Goal: Transaction & Acquisition: Purchase product/service

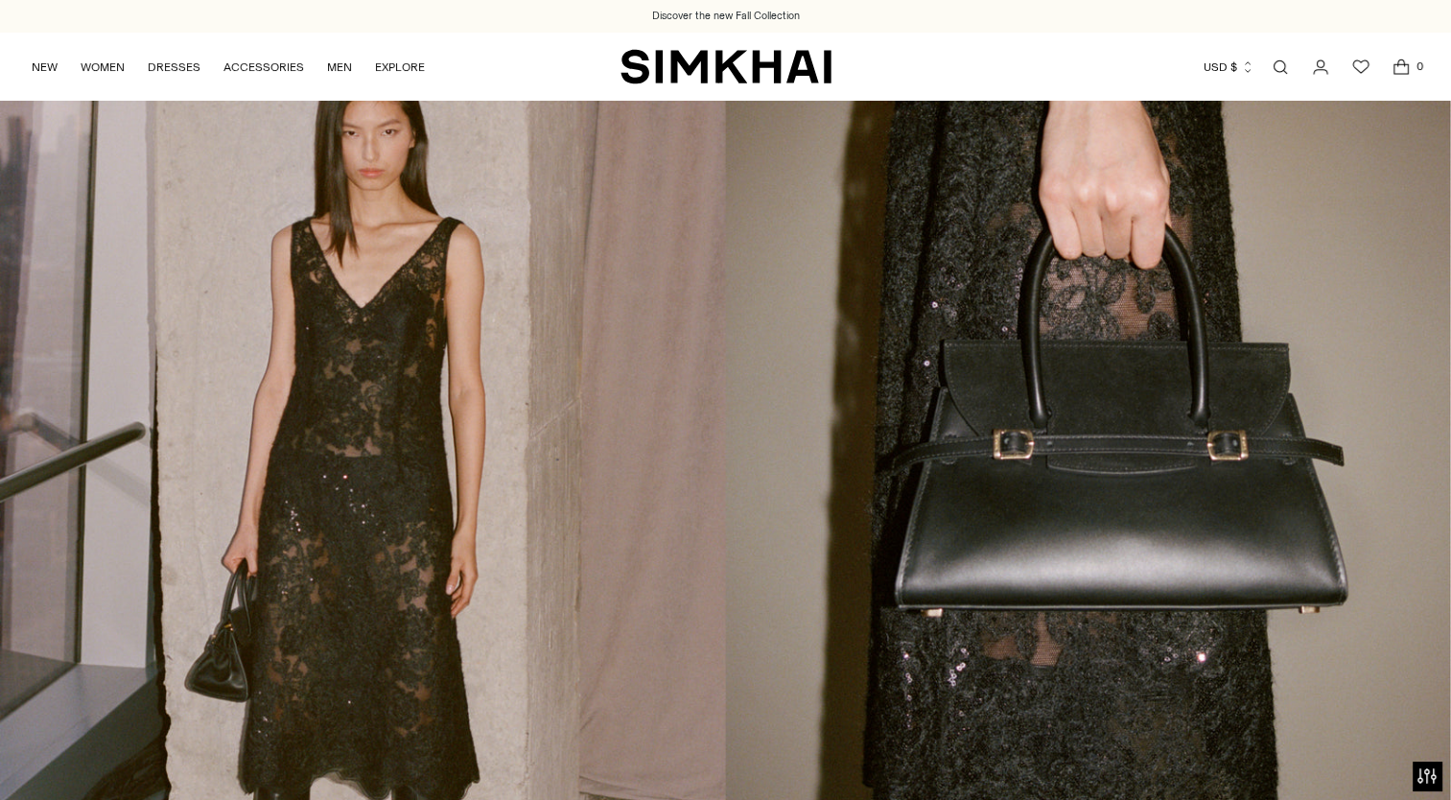
click at [1273, 63] on link "Open search modal" at bounding box center [1280, 67] width 38 height 38
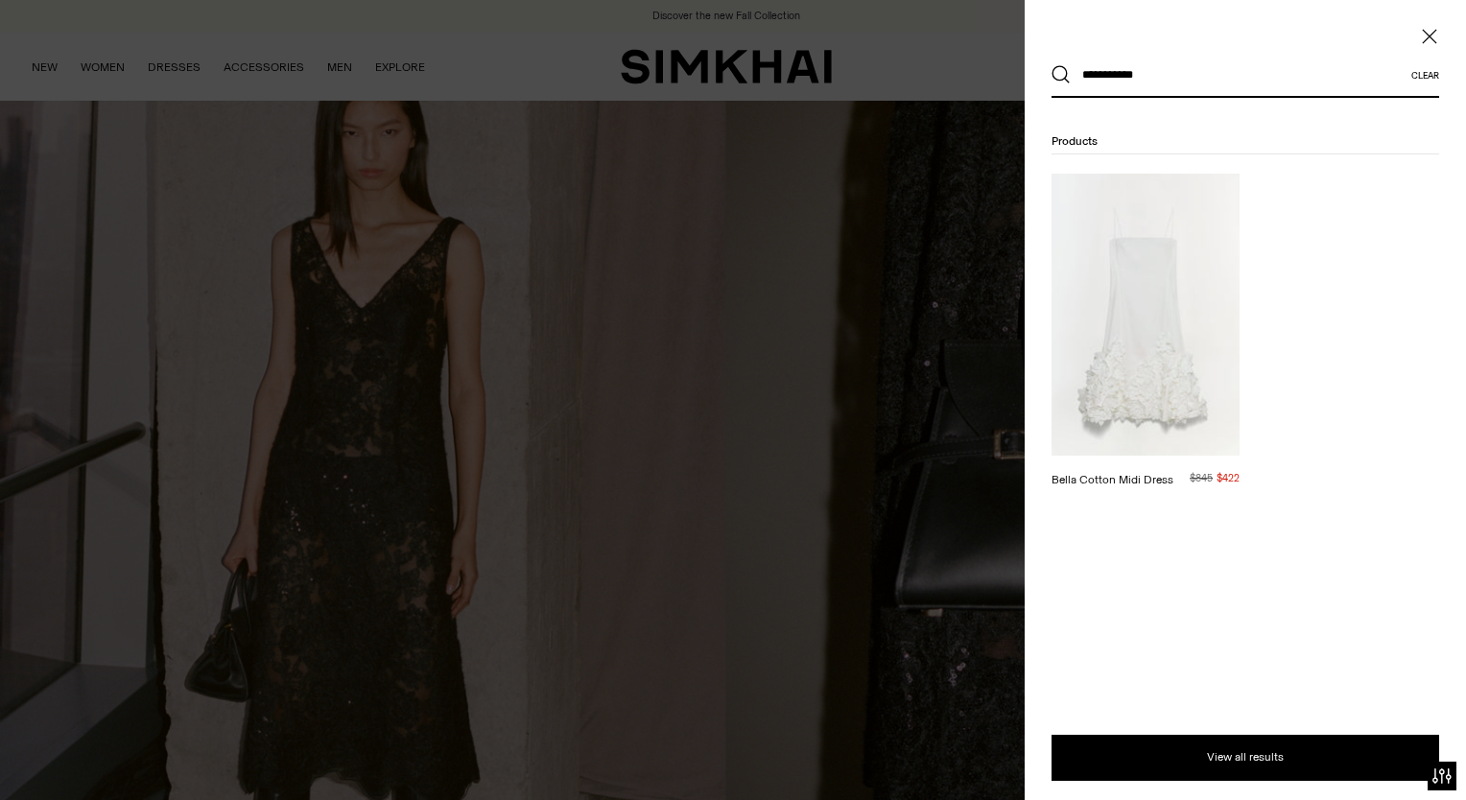
type input "**********"
click at [1181, 300] on img at bounding box center [1145, 315] width 188 height 282
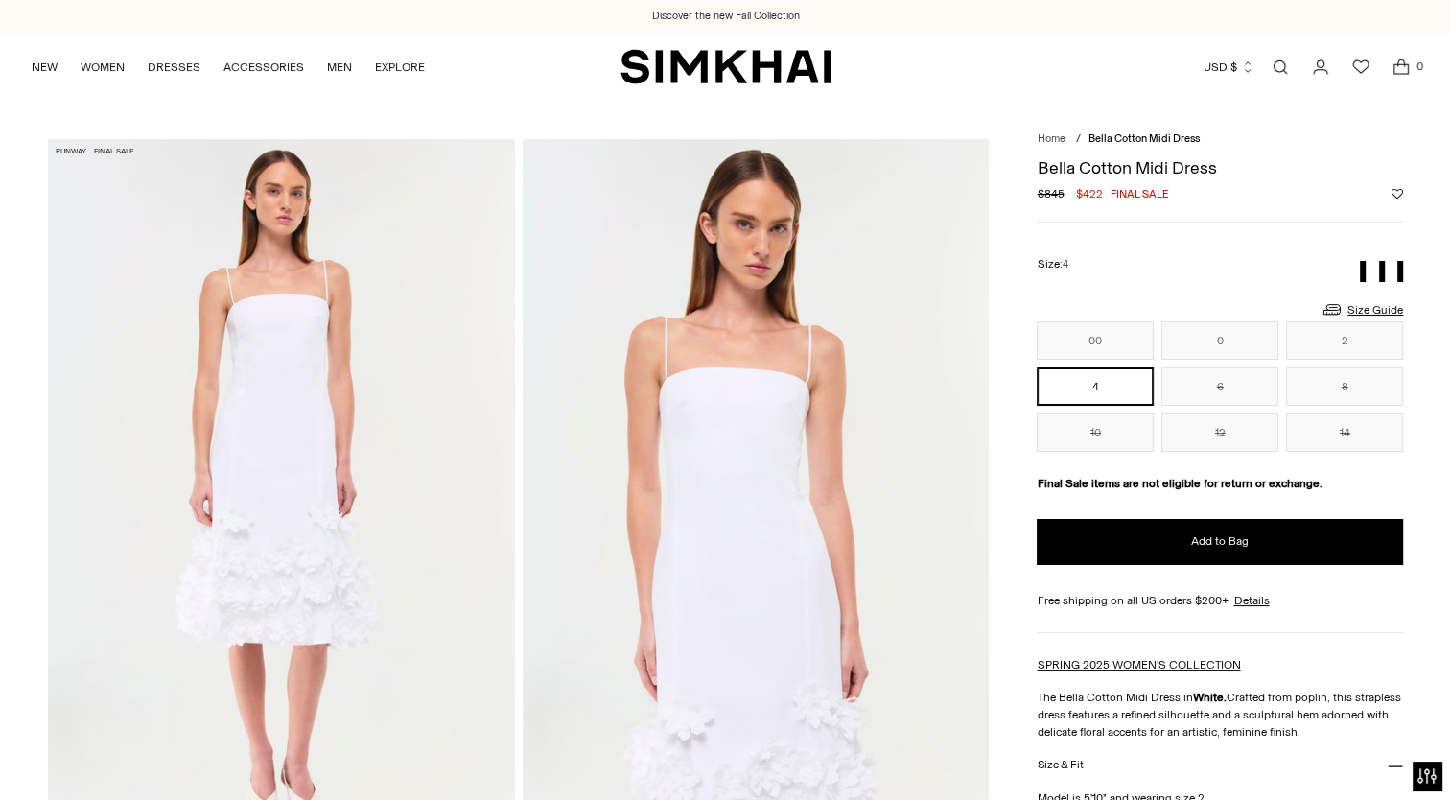
click at [1105, 385] on button "4" at bounding box center [1095, 386] width 117 height 38
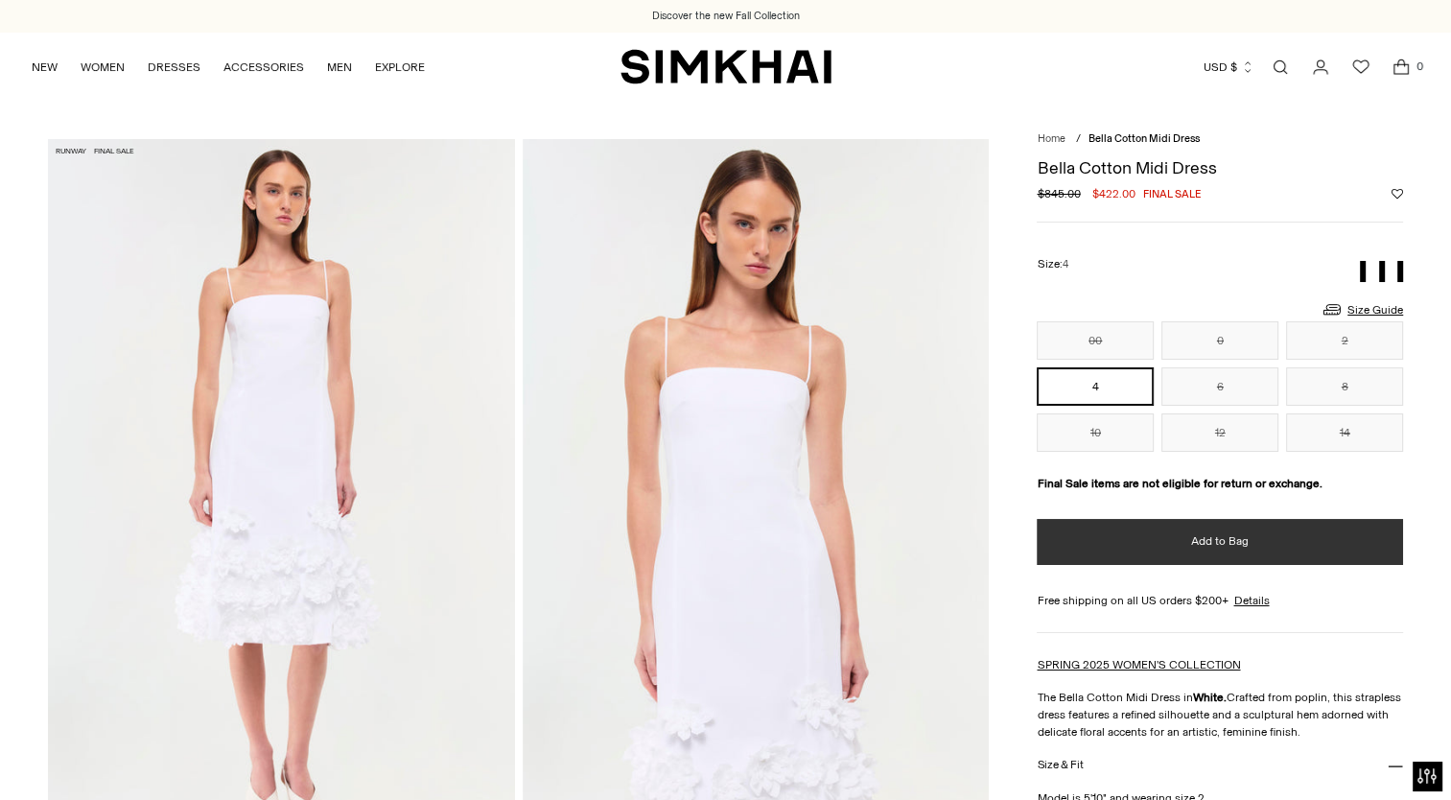
click at [1121, 548] on button "Add to Bag" at bounding box center [1220, 542] width 366 height 46
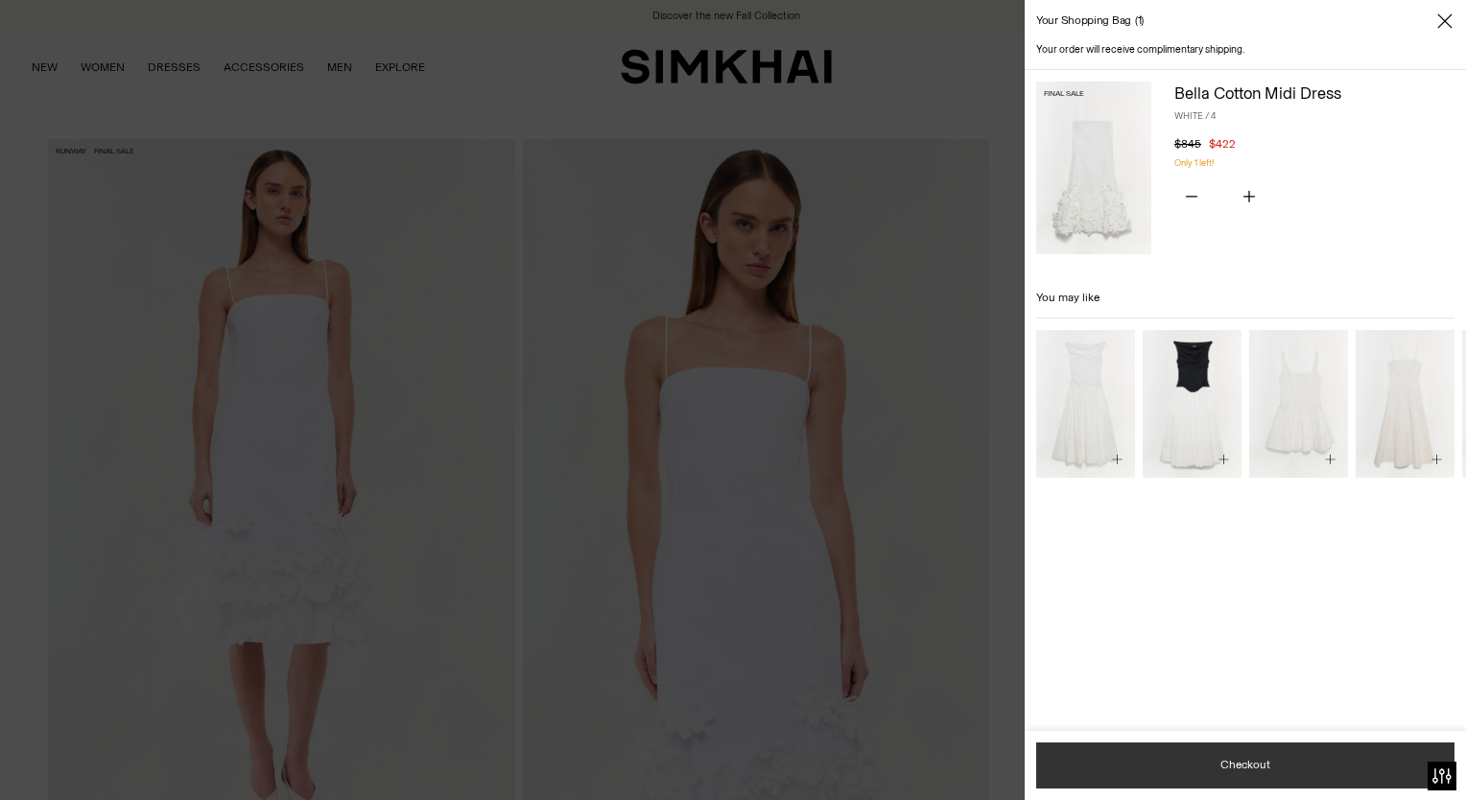
click at [1114, 776] on button "Checkout" at bounding box center [1245, 765] width 418 height 46
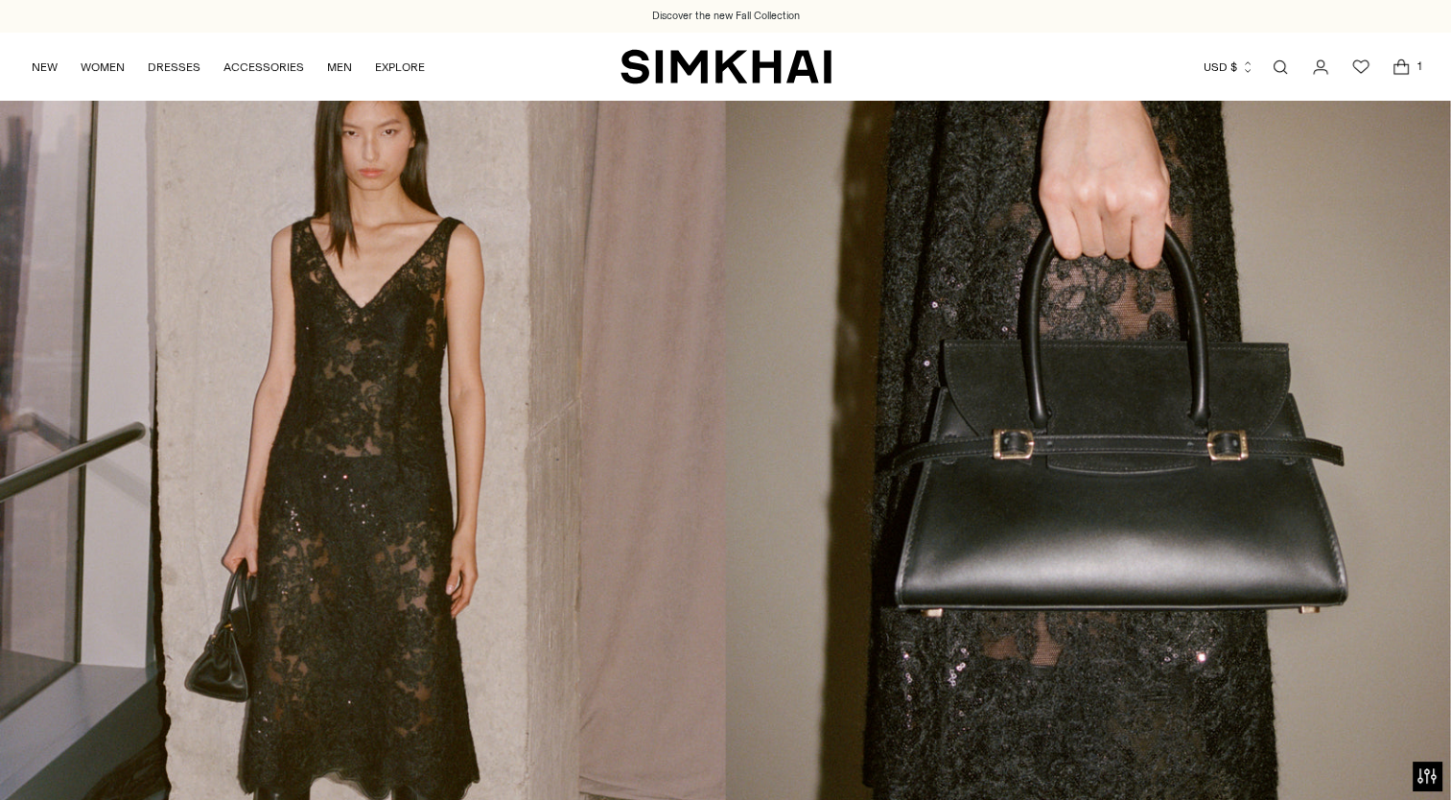
click at [1283, 65] on link "Open search modal" at bounding box center [1280, 67] width 38 height 38
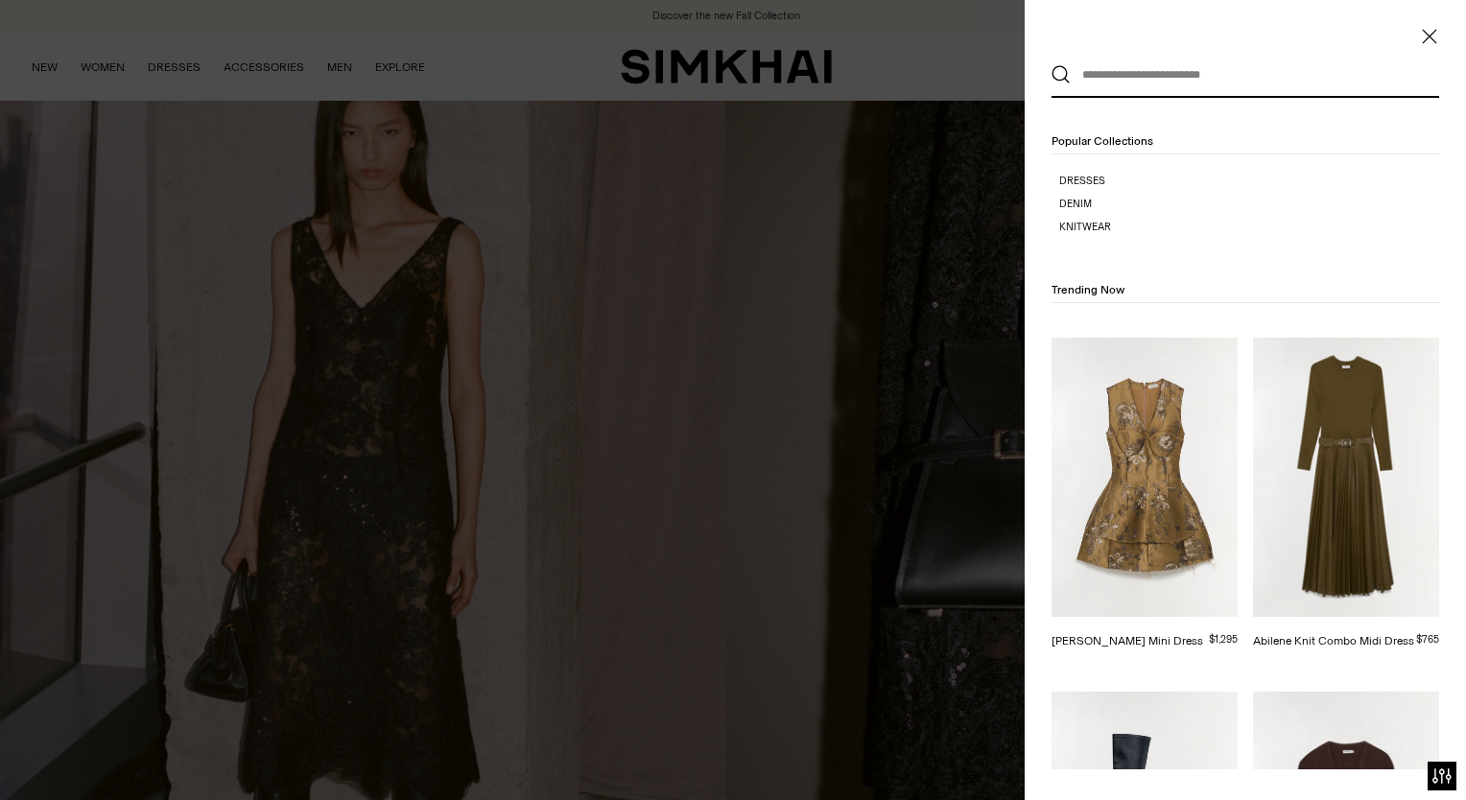
click at [1283, 68] on input "text" at bounding box center [1241, 75] width 341 height 42
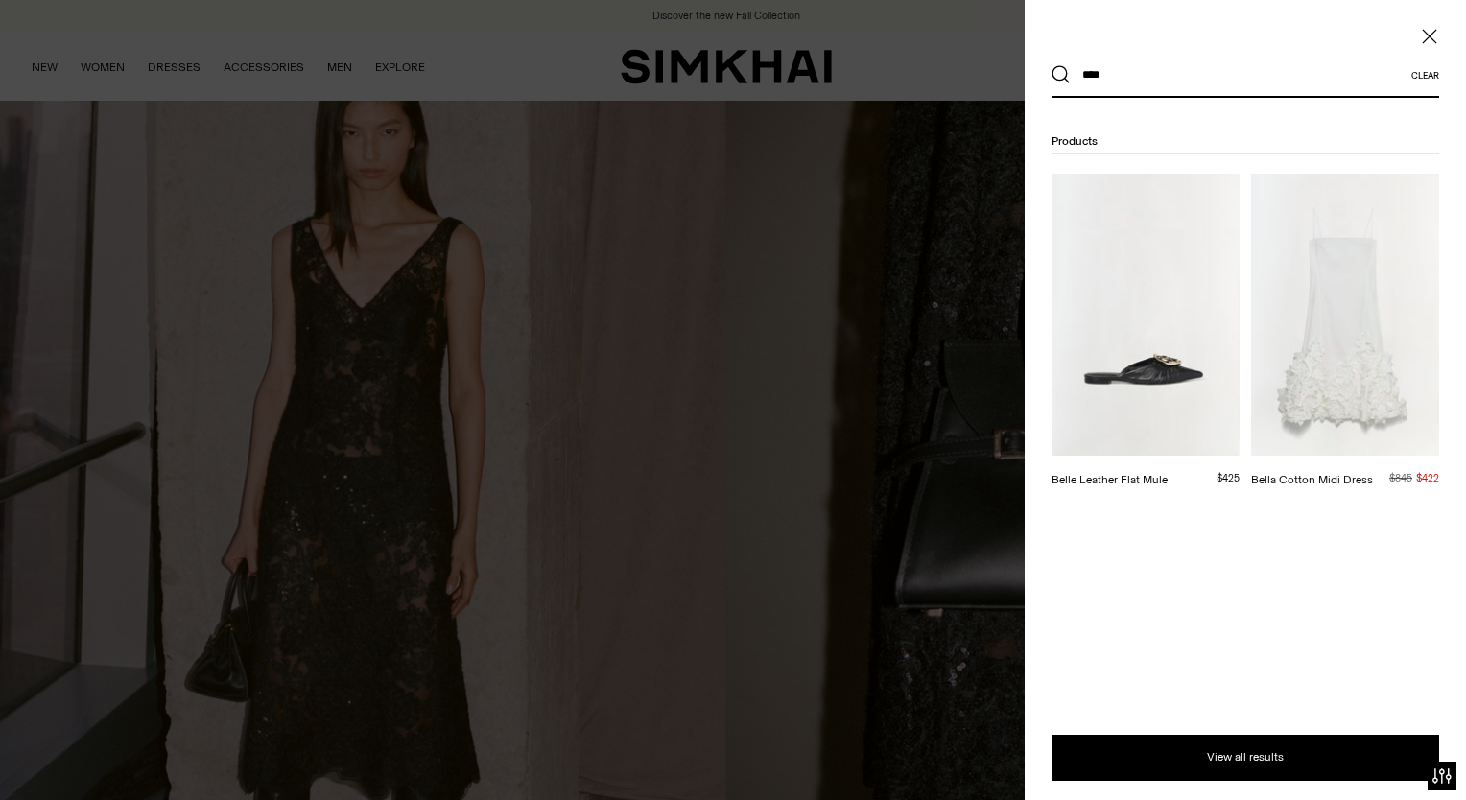
type input "****"
click at [1362, 343] on img at bounding box center [1345, 315] width 188 height 282
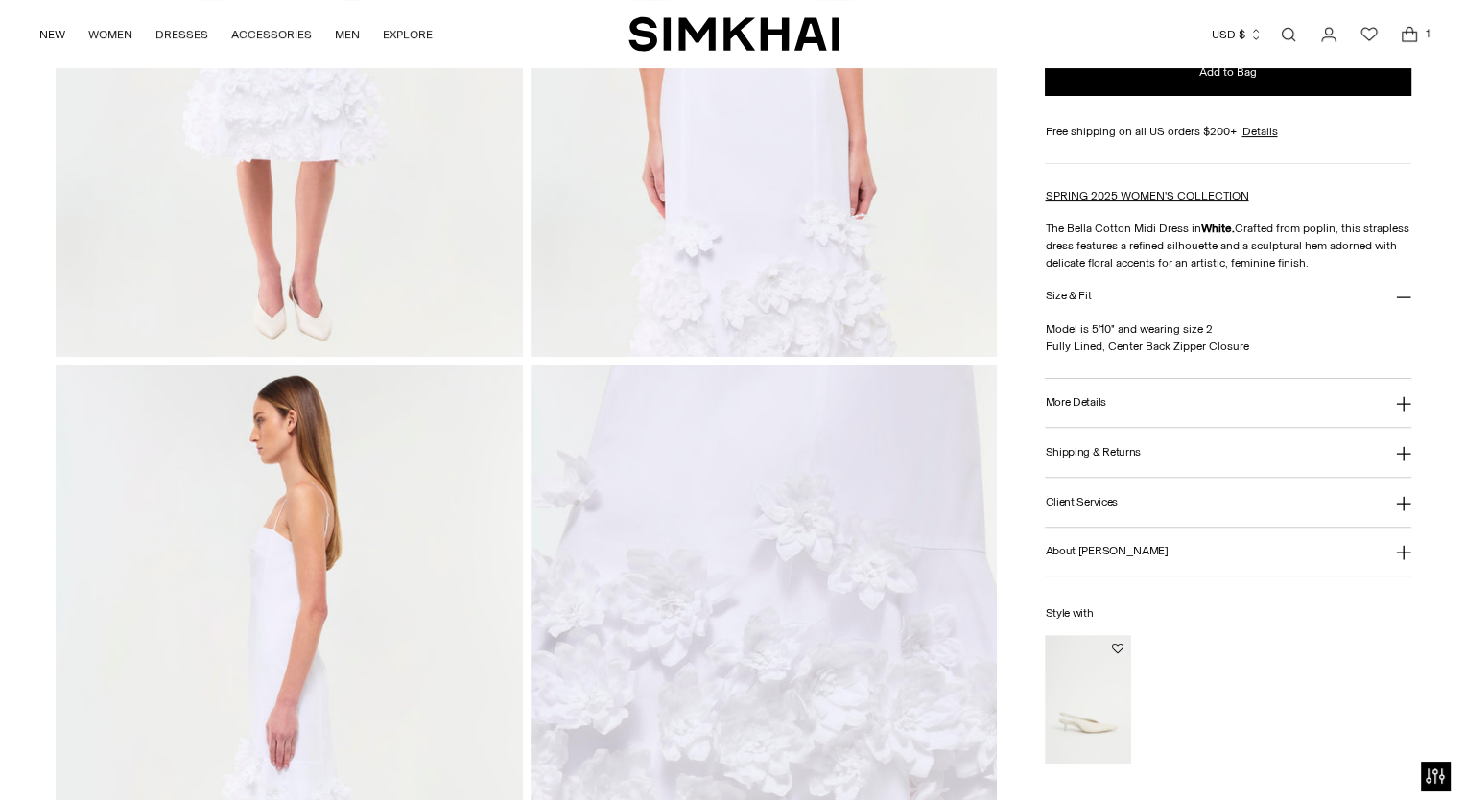
scroll to position [480, 0]
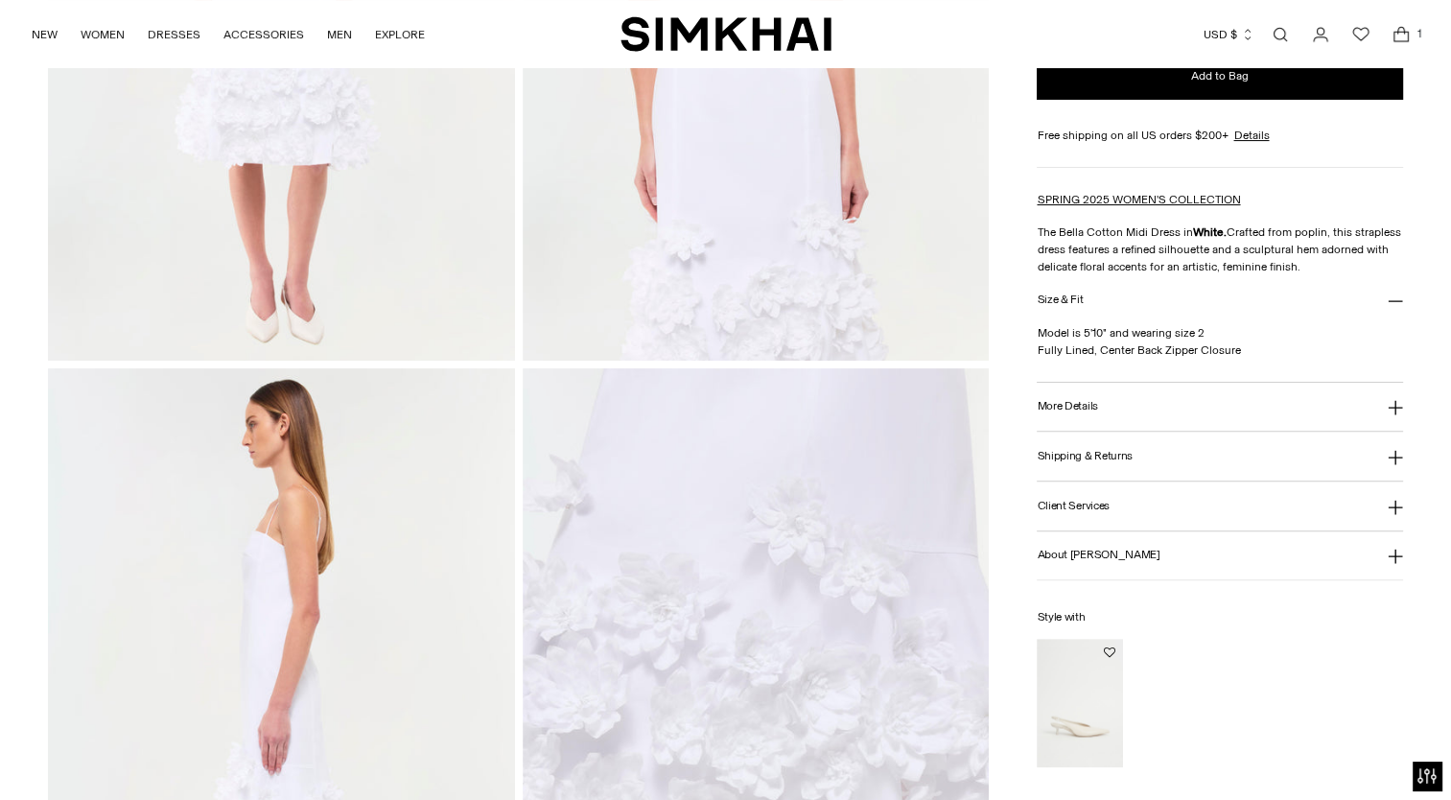
click at [1397, 41] on icon "Open cart modal" at bounding box center [1401, 34] width 27 height 19
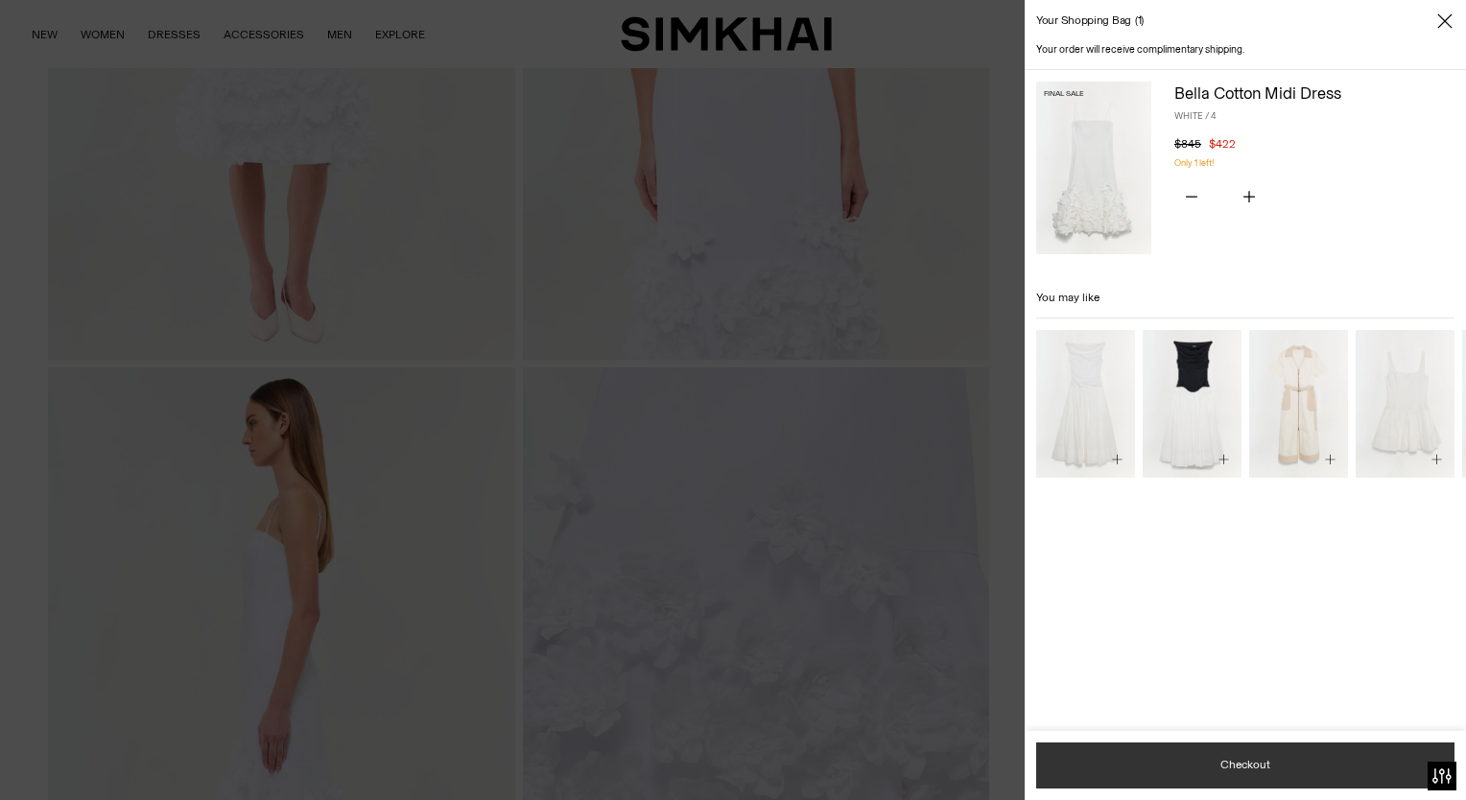
click at [1188, 771] on button "Checkout" at bounding box center [1245, 765] width 418 height 46
